Goal: Information Seeking & Learning: Learn about a topic

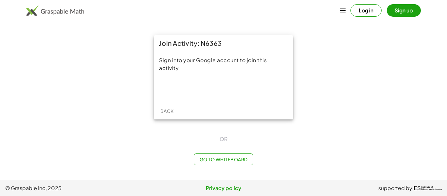
click at [227, 80] on div "Sign into your Google account to join this activity." at bounding box center [224, 76] width 140 height 51
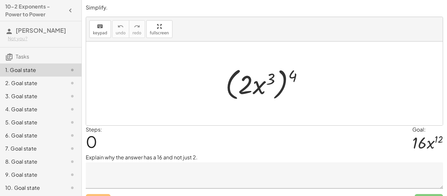
scroll to position [14, 0]
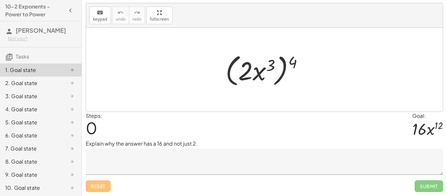
click at [180, 164] on textarea at bounding box center [265, 162] width 358 height 26
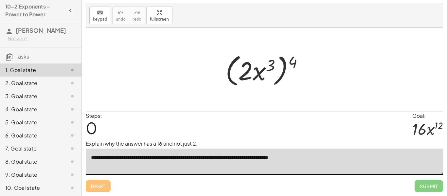
click at [280, 158] on textarea "**********" at bounding box center [265, 162] width 358 height 26
click at [338, 158] on textarea "**********" at bounding box center [265, 162] width 358 height 26
drag, startPoint x: 293, startPoint y: 58, endPoint x: 273, endPoint y: 59, distance: 20.3
click at [273, 59] on div at bounding box center [266, 70] width 89 height 38
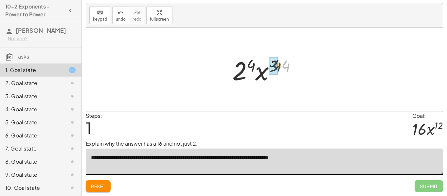
drag, startPoint x: 286, startPoint y: 66, endPoint x: 276, endPoint y: 66, distance: 9.8
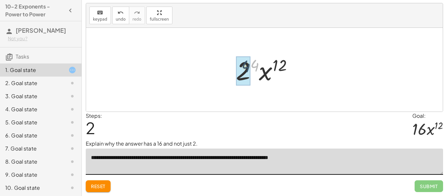
drag, startPoint x: 257, startPoint y: 63, endPoint x: 247, endPoint y: 64, distance: 9.5
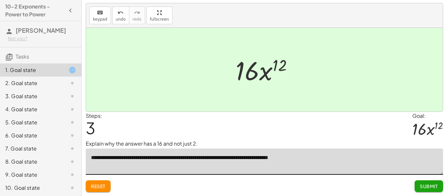
type textarea "**********"
click at [425, 186] on span "Submit" at bounding box center [429, 186] width 18 height 6
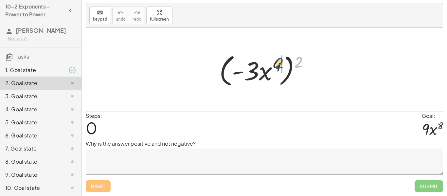
drag, startPoint x: 300, startPoint y: 63, endPoint x: 277, endPoint y: 64, distance: 22.3
click at [277, 64] on div at bounding box center [267, 70] width 102 height 38
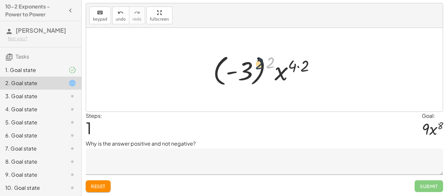
drag, startPoint x: 271, startPoint y: 64, endPoint x: 257, endPoint y: 65, distance: 14.1
click at [257, 65] on div at bounding box center [267, 70] width 114 height 36
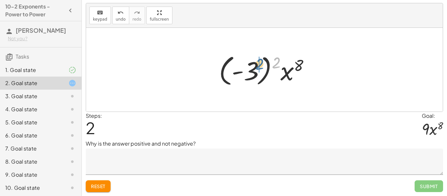
drag, startPoint x: 277, startPoint y: 65, endPoint x: 259, endPoint y: 66, distance: 18.1
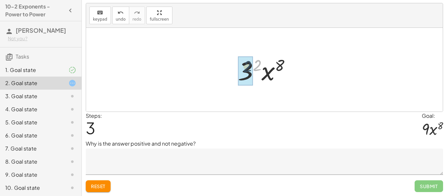
drag, startPoint x: 258, startPoint y: 63, endPoint x: 247, endPoint y: 64, distance: 11.2
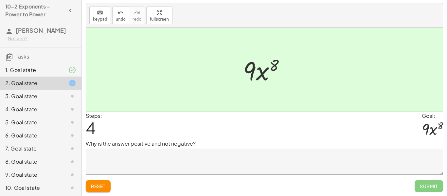
click at [191, 163] on textarea at bounding box center [265, 162] width 358 height 26
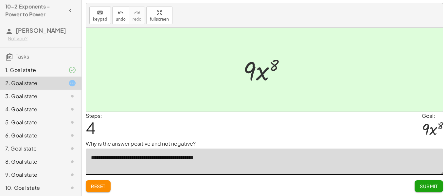
click at [146, 157] on textarea "**********" at bounding box center [265, 162] width 358 height 26
click at [244, 164] on textarea "**********" at bounding box center [265, 162] width 358 height 26
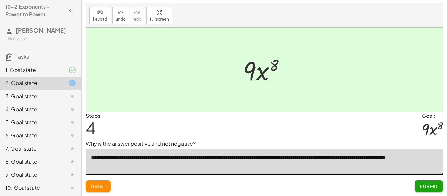
click at [279, 158] on textarea "**********" at bounding box center [265, 162] width 358 height 26
click at [277, 158] on textarea "**********" at bounding box center [265, 162] width 358 height 26
click at [291, 169] on textarea "**********" at bounding box center [265, 162] width 358 height 26
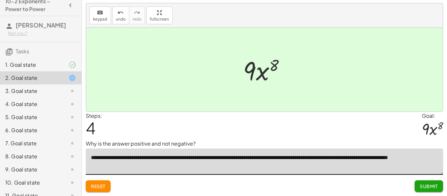
scroll to position [0, 0]
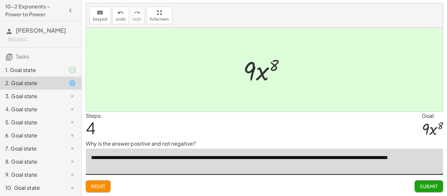
click at [302, 159] on textarea "**********" at bounding box center [265, 162] width 358 height 26
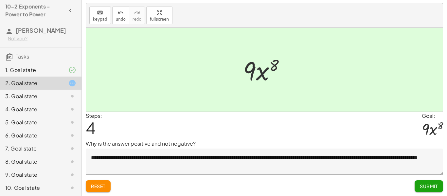
click at [304, 123] on div "Steps: 4 Goal: · 9 · x 8" at bounding box center [265, 126] width 358 height 28
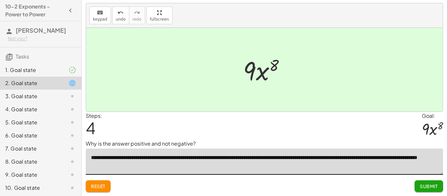
click at [121, 164] on textarea "**********" at bounding box center [265, 162] width 358 height 26
type textarea "**********"
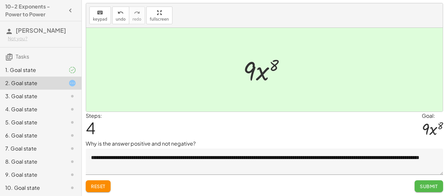
click at [433, 185] on span "Submit" at bounding box center [429, 186] width 18 height 6
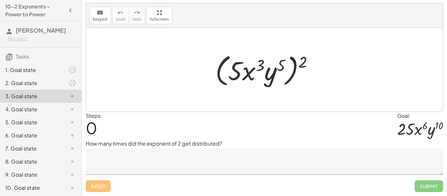
click at [232, 164] on textarea at bounding box center [265, 162] width 358 height 26
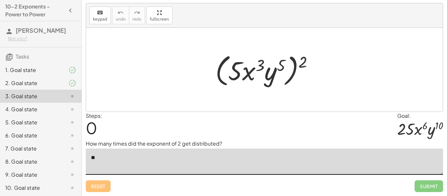
type textarea "*"
click at [135, 157] on textarea "**********" at bounding box center [265, 162] width 358 height 26
click at [183, 160] on textarea "**********" at bounding box center [265, 162] width 358 height 26
drag, startPoint x: 300, startPoint y: 68, endPoint x: 278, endPoint y: 67, distance: 21.3
click at [278, 67] on div at bounding box center [267, 70] width 110 height 38
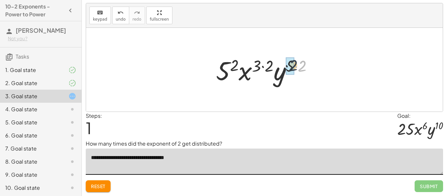
drag, startPoint x: 299, startPoint y: 65, endPoint x: 288, endPoint y: 64, distance: 11.2
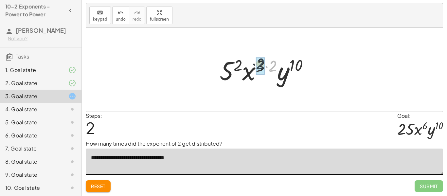
drag, startPoint x: 272, startPoint y: 64, endPoint x: 259, endPoint y: 62, distance: 13.3
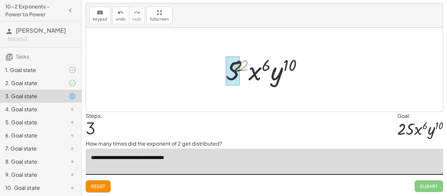
drag, startPoint x: 244, startPoint y: 62, endPoint x: 237, endPoint y: 63, distance: 7.6
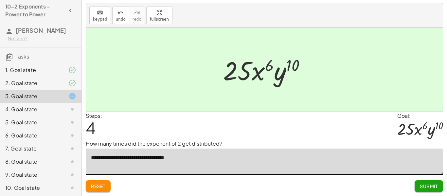
type textarea "**********"
click at [429, 186] on span "Submit" at bounding box center [429, 186] width 18 height 6
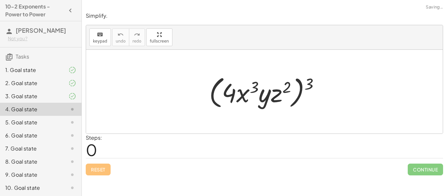
click at [300, 141] on div "Steps: 0" at bounding box center [265, 146] width 358 height 24
drag, startPoint x: 307, startPoint y: 87, endPoint x: 287, endPoint y: 88, distance: 20.3
click at [287, 88] on div at bounding box center [267, 92] width 122 height 38
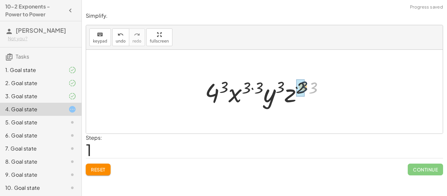
drag, startPoint x: 315, startPoint y: 88, endPoint x: 302, endPoint y: 86, distance: 13.2
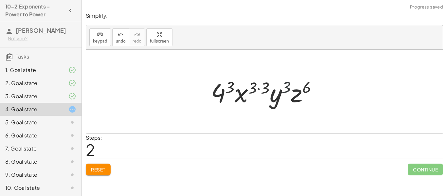
click at [287, 86] on div at bounding box center [267, 92] width 118 height 34
drag, startPoint x: 265, startPoint y: 87, endPoint x: 255, endPoint y: 86, distance: 9.9
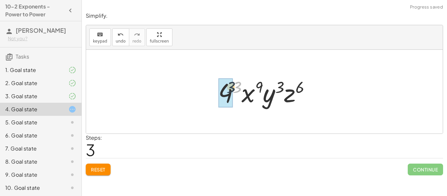
drag, startPoint x: 240, startPoint y: 86, endPoint x: 231, endPoint y: 86, distance: 9.5
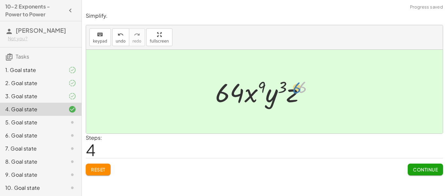
click at [299, 90] on div at bounding box center [267, 92] width 110 height 34
drag, startPoint x: 304, startPoint y: 90, endPoint x: 295, endPoint y: 96, distance: 10.7
click at [295, 96] on div at bounding box center [267, 92] width 110 height 34
click at [429, 165] on button "Continue" at bounding box center [425, 170] width 35 height 12
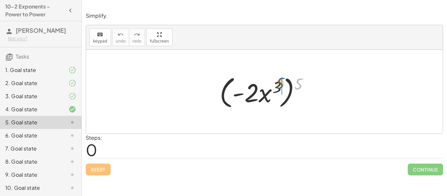
drag, startPoint x: 299, startPoint y: 84, endPoint x: 280, endPoint y: 84, distance: 19.0
click at [280, 84] on div at bounding box center [266, 92] width 101 height 38
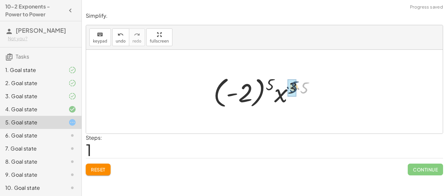
drag, startPoint x: 307, startPoint y: 86, endPoint x: 295, endPoint y: 85, distance: 11.2
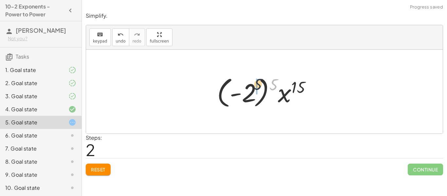
drag, startPoint x: 276, startPoint y: 83, endPoint x: 258, endPoint y: 83, distance: 18.0
click at [258, 83] on div at bounding box center [267, 92] width 106 height 36
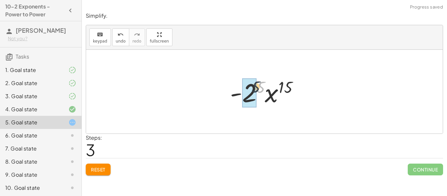
drag, startPoint x: 262, startPoint y: 86, endPoint x: 255, endPoint y: 86, distance: 7.5
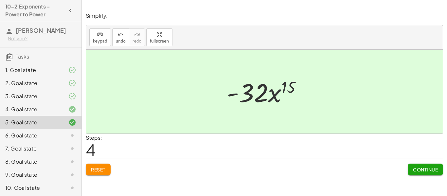
click at [103, 172] on span "Reset" at bounding box center [98, 170] width 14 height 6
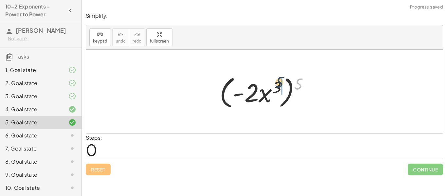
drag, startPoint x: 299, startPoint y: 87, endPoint x: 279, endPoint y: 85, distance: 20.0
click at [279, 85] on div at bounding box center [266, 92] width 101 height 38
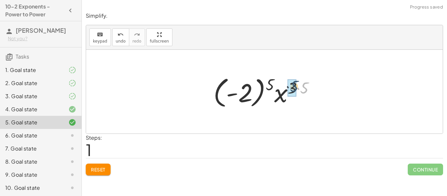
drag, startPoint x: 306, startPoint y: 83, endPoint x: 295, endPoint y: 81, distance: 10.9
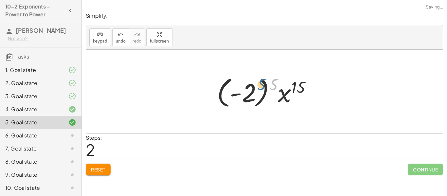
drag, startPoint x: 273, startPoint y: 81, endPoint x: 260, endPoint y: 81, distance: 13.1
click at [260, 81] on div at bounding box center [267, 92] width 106 height 36
drag, startPoint x: 275, startPoint y: 85, endPoint x: 246, endPoint y: 90, distance: 29.2
click at [246, 90] on div at bounding box center [267, 92] width 106 height 36
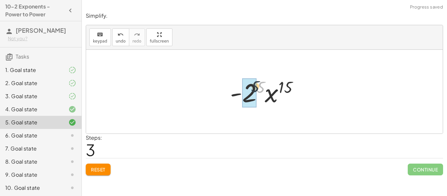
drag, startPoint x: 262, startPoint y: 89, endPoint x: 255, endPoint y: 89, distance: 7.6
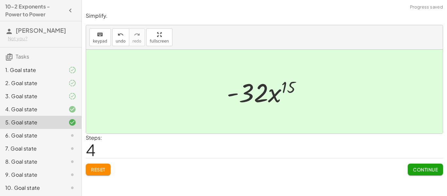
click at [420, 169] on span "Continue" at bounding box center [425, 170] width 25 height 6
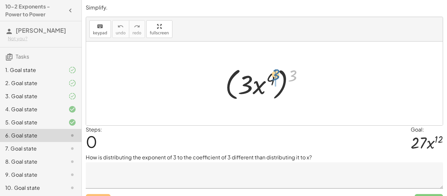
drag, startPoint x: 292, startPoint y: 80, endPoint x: 273, endPoint y: 79, distance: 19.0
click at [273, 79] on div at bounding box center [267, 84] width 90 height 38
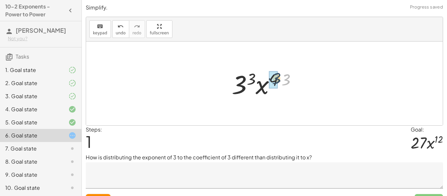
drag, startPoint x: 285, startPoint y: 80, endPoint x: 277, endPoint y: 79, distance: 7.9
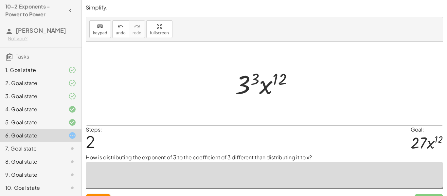
click at [246, 177] on textarea at bounding box center [265, 175] width 358 height 26
drag, startPoint x: 254, startPoint y: 84, endPoint x: 246, endPoint y: 84, distance: 8.5
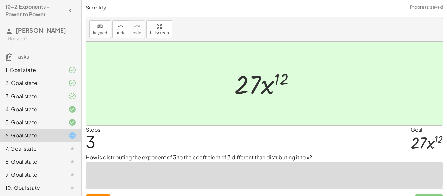
click at [202, 156] on p "How is distributing the exponent of 3 to the coefficient of 3 different than di…" at bounding box center [265, 158] width 358 height 8
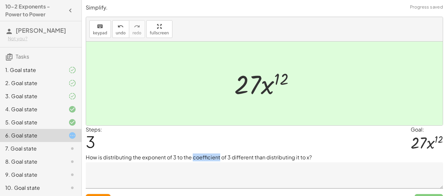
click at [202, 156] on p "How is distributing the exponent of 3 to the coefficient of 3 different than di…" at bounding box center [265, 158] width 358 height 8
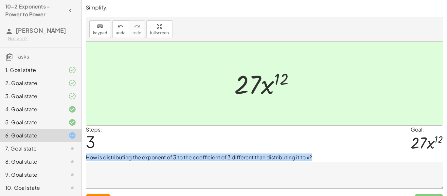
copy div "How is distributing the exponent of 3 to the coefficient of 3 different than di…"
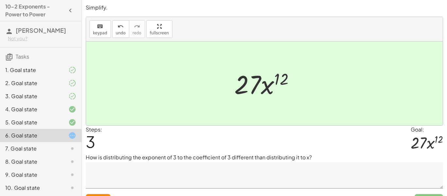
click at [314, 149] on div "Steps: 3 Goal: · 27 · x 12" at bounding box center [265, 140] width 358 height 28
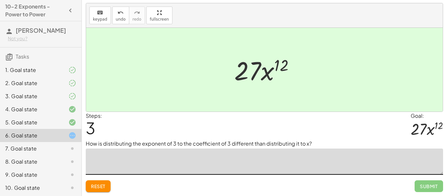
click at [210, 161] on textarea at bounding box center [265, 162] width 358 height 26
click at [121, 156] on textarea "**********" at bounding box center [265, 162] width 358 height 26
click at [100, 157] on textarea "**********" at bounding box center [265, 162] width 358 height 26
click at [169, 163] on textarea "**********" at bounding box center [265, 162] width 358 height 26
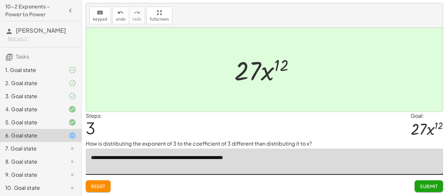
click at [194, 158] on textarea "**********" at bounding box center [265, 162] width 358 height 26
type textarea "**********"
click at [346, 148] on div "**********" at bounding box center [265, 157] width 358 height 35
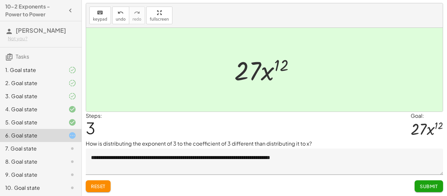
click at [432, 185] on span "Submit" at bounding box center [429, 186] width 18 height 6
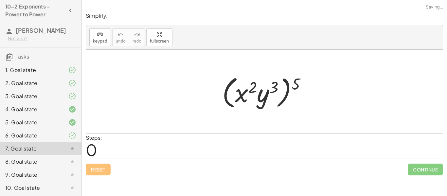
scroll to position [0, 0]
drag, startPoint x: 298, startPoint y: 81, endPoint x: 272, endPoint y: 82, distance: 25.3
click at [272, 82] on div at bounding box center [267, 92] width 96 height 38
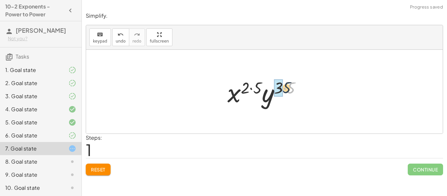
drag, startPoint x: 292, startPoint y: 87, endPoint x: 282, endPoint y: 86, distance: 10.8
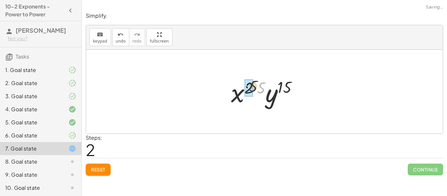
drag, startPoint x: 261, startPoint y: 89, endPoint x: 252, endPoint y: 87, distance: 10.0
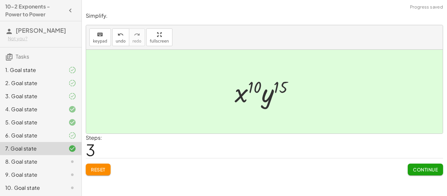
click at [432, 171] on span "Continue" at bounding box center [425, 170] width 25 height 6
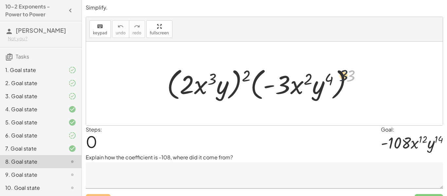
drag, startPoint x: 350, startPoint y: 74, endPoint x: 333, endPoint y: 74, distance: 16.7
click at [333, 74] on div at bounding box center [267, 84] width 207 height 38
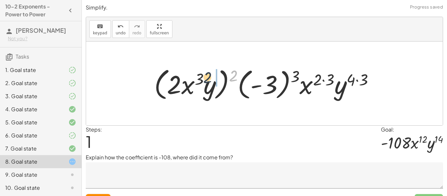
drag, startPoint x: 235, startPoint y: 71, endPoint x: 209, endPoint y: 73, distance: 26.6
click at [209, 73] on div at bounding box center [267, 84] width 232 height 38
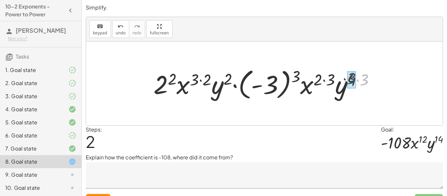
drag, startPoint x: 369, startPoint y: 79, endPoint x: 355, endPoint y: 78, distance: 13.8
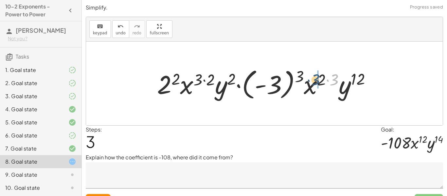
drag, startPoint x: 336, startPoint y: 78, endPoint x: 317, endPoint y: 78, distance: 19.0
click at [317, 78] on div at bounding box center [267, 84] width 226 height 36
drag, startPoint x: 335, startPoint y: 78, endPoint x: 325, endPoint y: 77, distance: 10.2
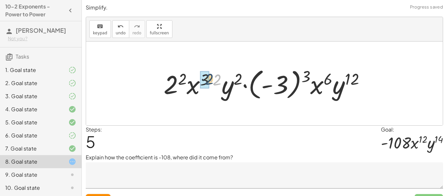
drag, startPoint x: 217, startPoint y: 77, endPoint x: 208, endPoint y: 77, distance: 8.9
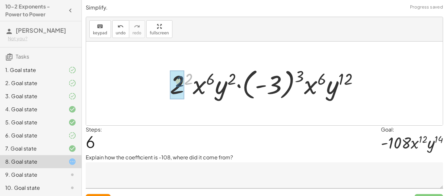
drag, startPoint x: 187, startPoint y: 75, endPoint x: 178, endPoint y: 78, distance: 9.5
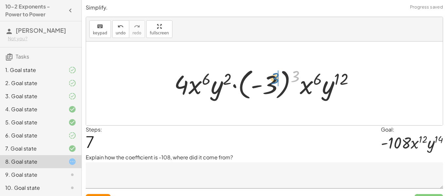
drag, startPoint x: 295, startPoint y: 79, endPoint x: 274, endPoint y: 81, distance: 20.7
click at [274, 81] on div at bounding box center [267, 84] width 192 height 36
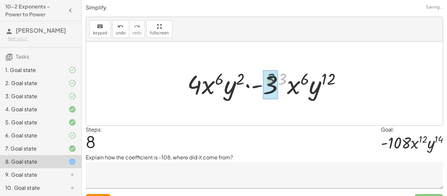
drag, startPoint x: 286, startPoint y: 79, endPoint x: 273, endPoint y: 79, distance: 13.1
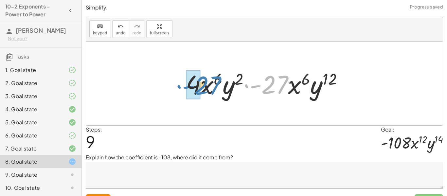
drag, startPoint x: 275, startPoint y: 82, endPoint x: 207, endPoint y: 82, distance: 68.1
click at [207, 82] on div at bounding box center [267, 84] width 169 height 34
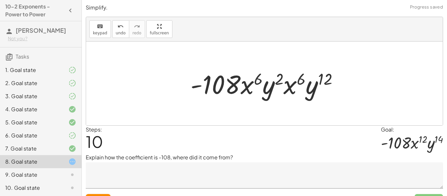
click at [191, 179] on textarea at bounding box center [265, 175] width 358 height 26
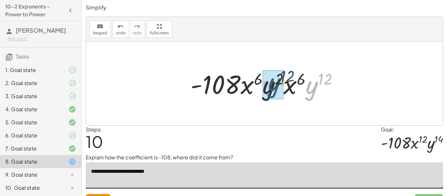
drag, startPoint x: 313, startPoint y: 91, endPoint x: 272, endPoint y: 88, distance: 41.0
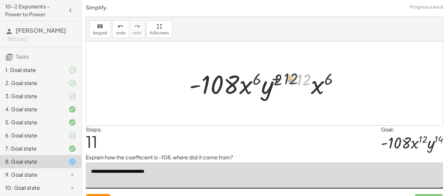
drag, startPoint x: 307, startPoint y: 75, endPoint x: 284, endPoint y: 74, distance: 22.9
click at [284, 74] on div at bounding box center [267, 84] width 162 height 34
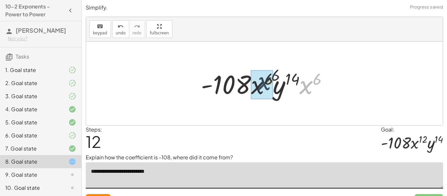
drag, startPoint x: 307, startPoint y: 90, endPoint x: 263, endPoint y: 86, distance: 44.1
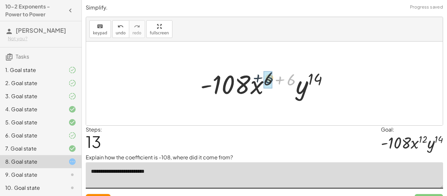
drag, startPoint x: 292, startPoint y: 78, endPoint x: 269, endPoint y: 76, distance: 22.7
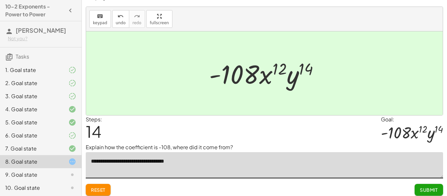
scroll to position [14, 0]
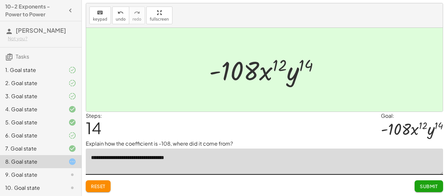
type textarea "**********"
click at [425, 188] on span "Submit" at bounding box center [429, 186] width 18 height 6
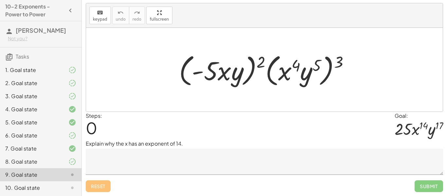
click at [41, 134] on div "6. Goal state" at bounding box center [31, 136] width 53 height 8
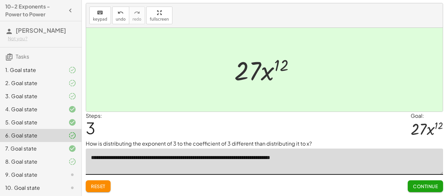
click at [147, 158] on textarea "**********" at bounding box center [265, 162] width 358 height 26
drag, startPoint x: 147, startPoint y: 158, endPoint x: 167, endPoint y: 160, distance: 19.8
click at [167, 160] on textarea "**********" at bounding box center [265, 162] width 358 height 26
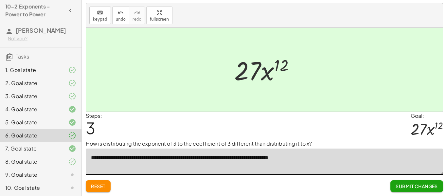
click at [172, 159] on textarea "**********" at bounding box center [265, 162] width 358 height 26
drag, startPoint x: 251, startPoint y: 156, endPoint x: 356, endPoint y: 157, distance: 105.5
click at [356, 157] on textarea "**********" at bounding box center [265, 162] width 358 height 26
drag, startPoint x: 365, startPoint y: 158, endPoint x: 251, endPoint y: 158, distance: 115.0
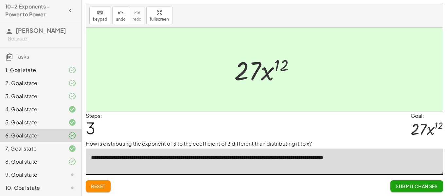
click at [251, 158] on textarea "**********" at bounding box center [265, 162] width 358 height 26
type textarea "**********"
click at [432, 184] on span "Submit Changes" at bounding box center [417, 186] width 42 height 6
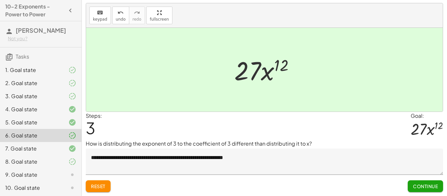
click at [68, 159] on div at bounding box center [67, 162] width 18 height 8
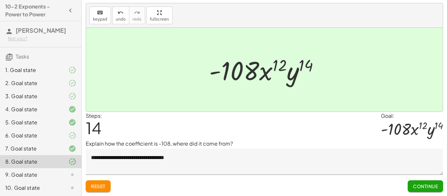
click at [425, 184] on span "Continue" at bounding box center [425, 186] width 25 height 6
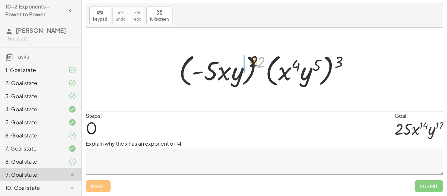
drag, startPoint x: 260, startPoint y: 61, endPoint x: 225, endPoint y: 59, distance: 35.4
click at [225, 59] on div at bounding box center [267, 70] width 182 height 38
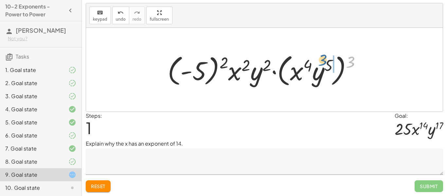
drag, startPoint x: 350, startPoint y: 63, endPoint x: 322, endPoint y: 61, distance: 28.6
click at [322, 61] on div at bounding box center [267, 70] width 206 height 38
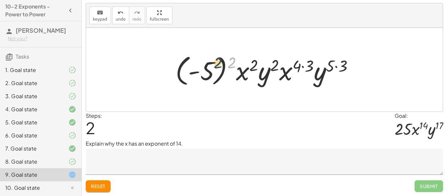
drag, startPoint x: 232, startPoint y: 64, endPoint x: 217, endPoint y: 64, distance: 15.1
click at [217, 64] on div at bounding box center [267, 70] width 190 height 36
drag, startPoint x: 233, startPoint y: 63, endPoint x: 214, endPoint y: 65, distance: 19.5
click at [214, 65] on div at bounding box center [267, 70] width 190 height 36
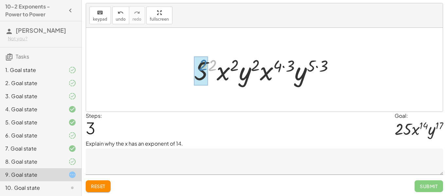
drag, startPoint x: 214, startPoint y: 65, endPoint x: 204, endPoint y: 65, distance: 9.8
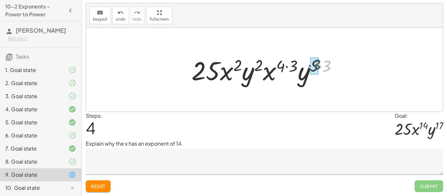
drag, startPoint x: 330, startPoint y: 67, endPoint x: 319, endPoint y: 66, distance: 10.9
click at [319, 66] on div at bounding box center [267, 70] width 158 height 34
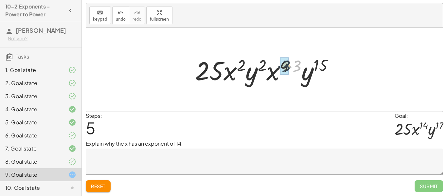
drag, startPoint x: 298, startPoint y: 63, endPoint x: 286, endPoint y: 63, distance: 11.8
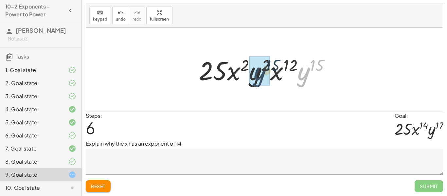
drag, startPoint x: 308, startPoint y: 73, endPoint x: 259, endPoint y: 73, distance: 48.5
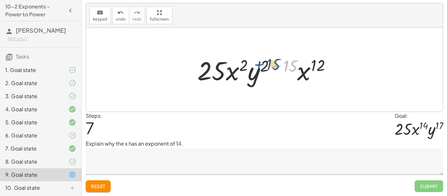
drag, startPoint x: 292, startPoint y: 67, endPoint x: 275, endPoint y: 65, distance: 17.8
click at [275, 65] on div at bounding box center [267, 70] width 146 height 34
drag, startPoint x: 291, startPoint y: 66, endPoint x: 269, endPoint y: 66, distance: 22.3
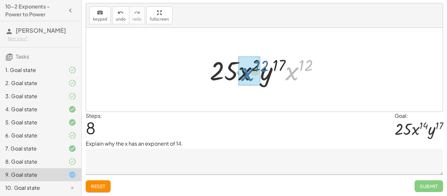
drag, startPoint x: 292, startPoint y: 77, endPoint x: 248, endPoint y: 77, distance: 44.5
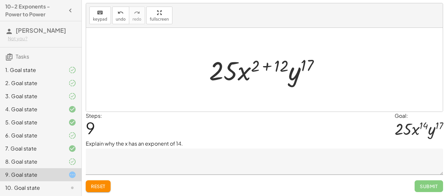
click at [177, 164] on textarea at bounding box center [265, 162] width 358 height 26
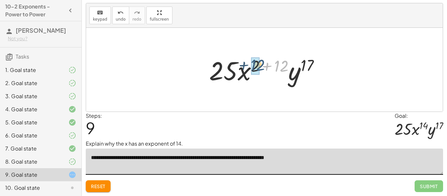
drag, startPoint x: 281, startPoint y: 69, endPoint x: 257, endPoint y: 68, distance: 23.6
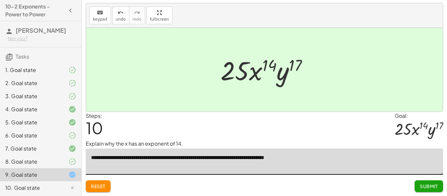
type textarea "**********"
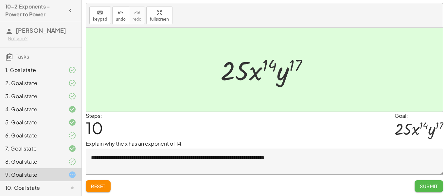
click at [433, 191] on button "Submit" at bounding box center [429, 186] width 28 height 12
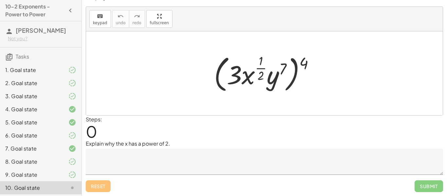
scroll to position [10, 0]
drag, startPoint x: 302, startPoint y: 62, endPoint x: 278, endPoint y: 62, distance: 23.6
click at [278, 62] on div at bounding box center [267, 73] width 112 height 43
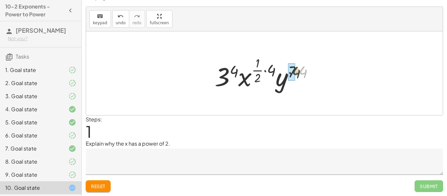
drag, startPoint x: 305, startPoint y: 71, endPoint x: 294, endPoint y: 71, distance: 10.2
drag, startPoint x: 276, startPoint y: 73, endPoint x: 267, endPoint y: 71, distance: 9.3
click at [267, 71] on div at bounding box center [266, 73] width 109 height 39
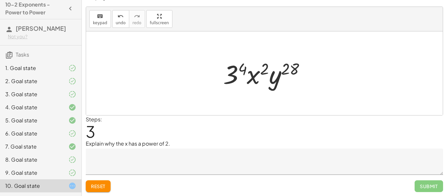
scroll to position [0, 0]
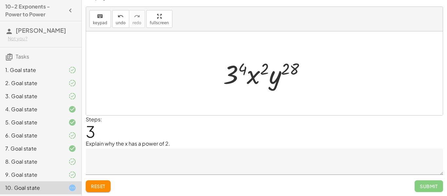
click at [163, 163] on textarea at bounding box center [265, 162] width 358 height 26
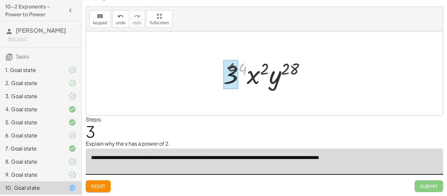
drag, startPoint x: 241, startPoint y: 69, endPoint x: 231, endPoint y: 69, distance: 10.8
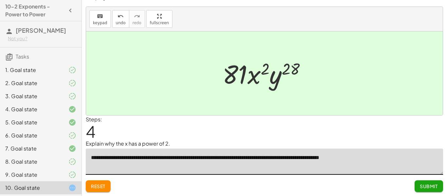
type textarea "**********"
click at [437, 184] on span "Submit" at bounding box center [429, 186] width 18 height 6
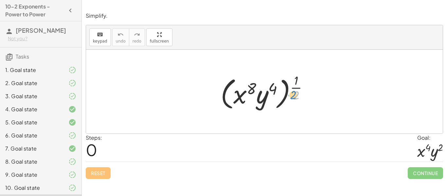
click at [297, 94] on div at bounding box center [266, 91] width 99 height 41
drag, startPoint x: 295, startPoint y: 88, endPoint x: 268, endPoint y: 88, distance: 26.9
click at [268, 88] on div at bounding box center [266, 91] width 99 height 41
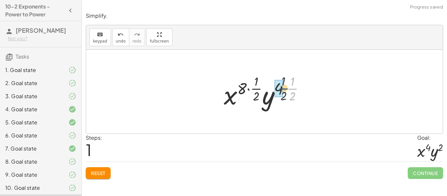
drag, startPoint x: 292, startPoint y: 89, endPoint x: 281, endPoint y: 89, distance: 10.8
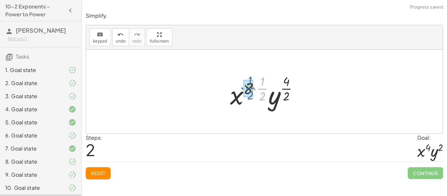
drag, startPoint x: 263, startPoint y: 89, endPoint x: 250, endPoint y: 88, distance: 13.1
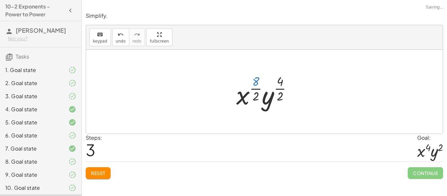
click at [256, 83] on div at bounding box center [266, 91] width 67 height 39
drag, startPoint x: 257, startPoint y: 88, endPoint x: 244, endPoint y: 90, distance: 13.6
click at [244, 90] on div at bounding box center [266, 91] width 67 height 39
drag, startPoint x: 256, startPoint y: 80, endPoint x: 257, endPoint y: 96, distance: 15.5
drag, startPoint x: 278, startPoint y: 79, endPoint x: 280, endPoint y: 94, distance: 15.8
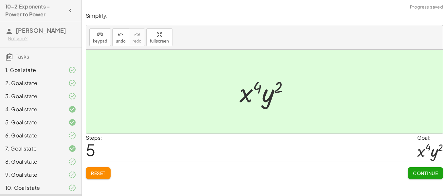
click at [418, 169] on button "Continue" at bounding box center [425, 173] width 35 height 12
